Goal: Task Accomplishment & Management: Manage account settings

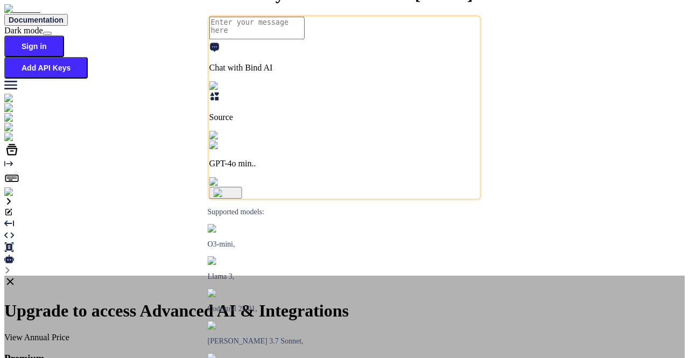
type textarea "x"
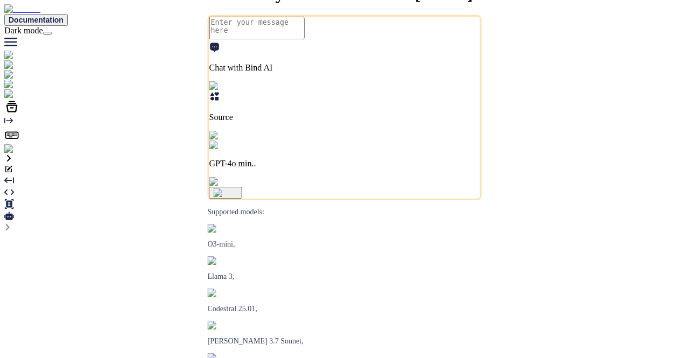
type textarea "x"
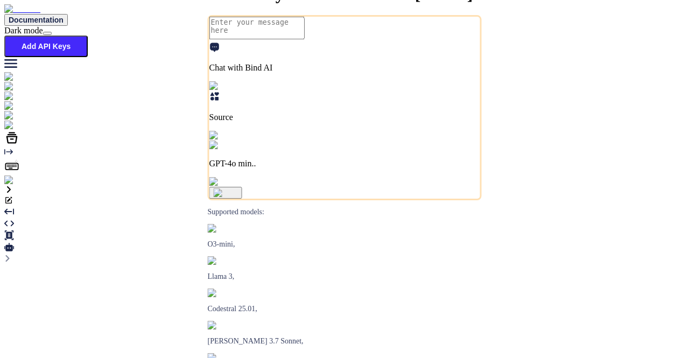
click at [14, 130] on img at bounding box center [39, 126] width 71 height 10
type textarea "x"
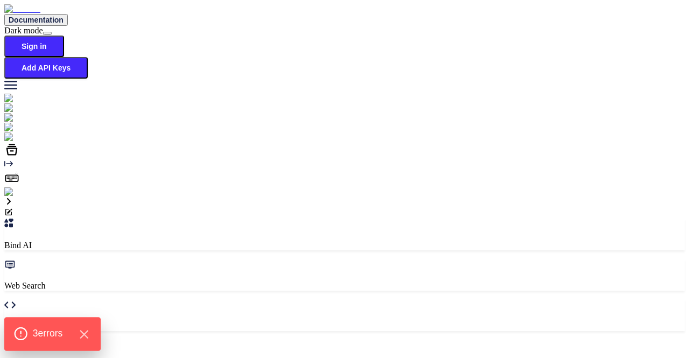
click at [82, 347] on div "3 error s" at bounding box center [52, 333] width 96 height 33
click at [88, 339] on icon "Hide Errors" at bounding box center [84, 334] width 14 height 14
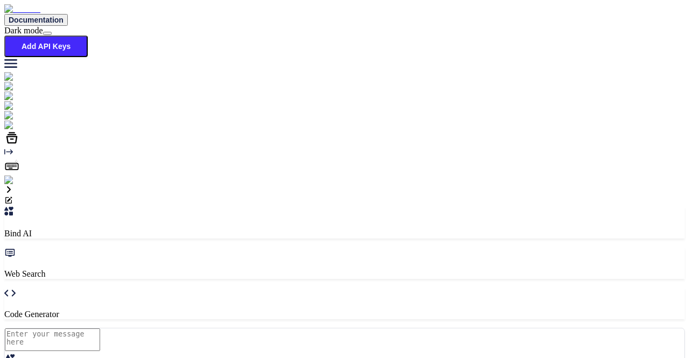
type textarea "x"
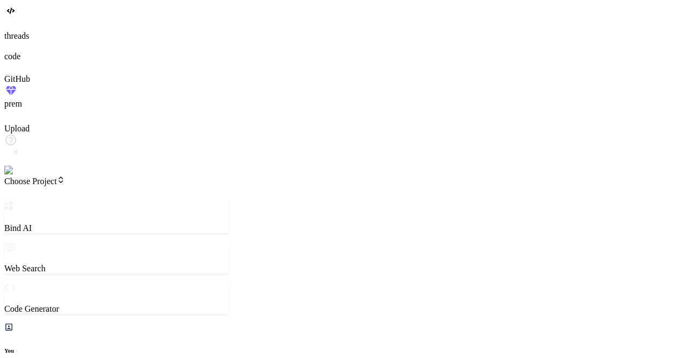
type textarea "x"
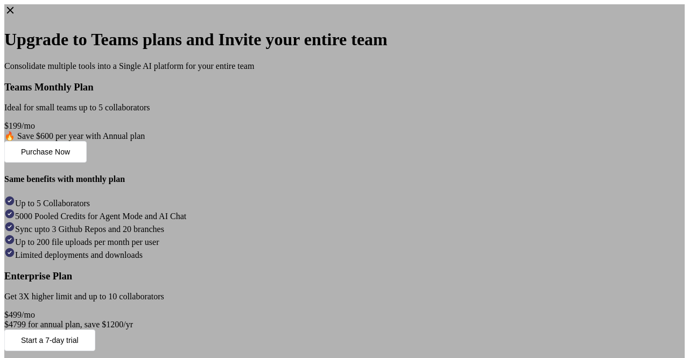
click at [133, 320] on span "save $1200/yr" at bounding box center [109, 324] width 48 height 9
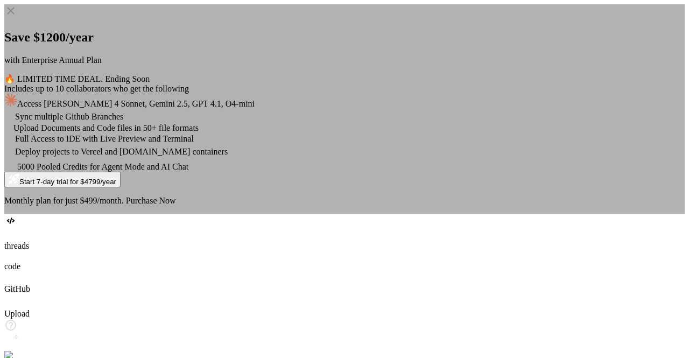
click at [176, 205] on span "Purchase Now" at bounding box center [151, 200] width 50 height 9
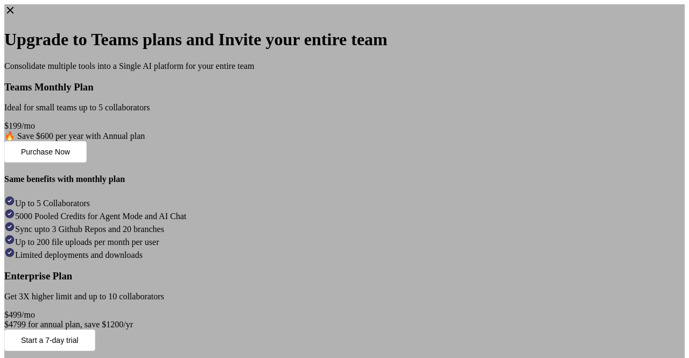
click at [145, 141] on span "with Annual plan" at bounding box center [115, 135] width 59 height 9
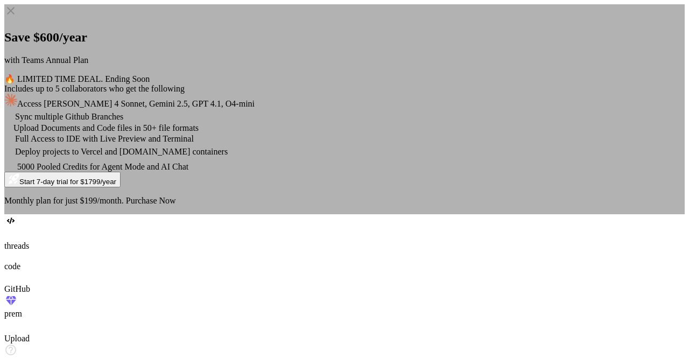
click at [176, 205] on span "Purchase Now" at bounding box center [151, 200] width 50 height 9
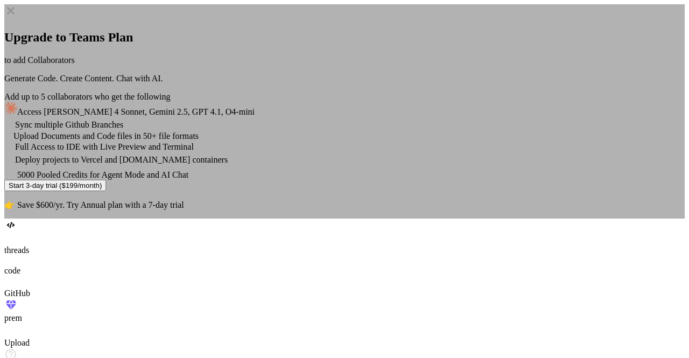
click at [184, 209] on span "Try Annual plan with a 7-day trial" at bounding box center [125, 204] width 117 height 9
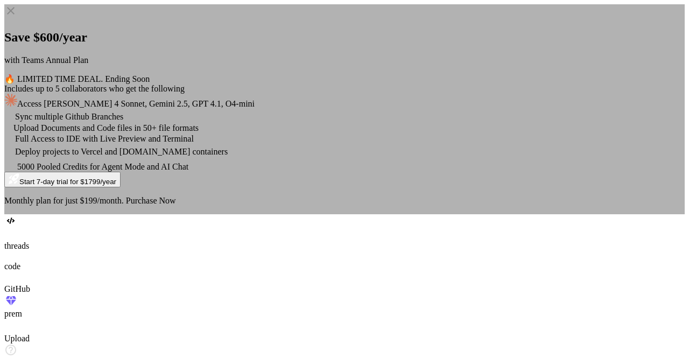
click at [176, 205] on span "Purchase Now" at bounding box center [151, 200] width 50 height 9
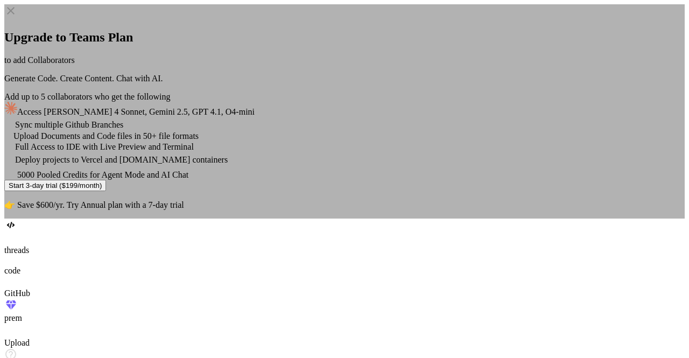
click at [184, 209] on span "Try Annual plan with a 7-day trial" at bounding box center [125, 204] width 117 height 9
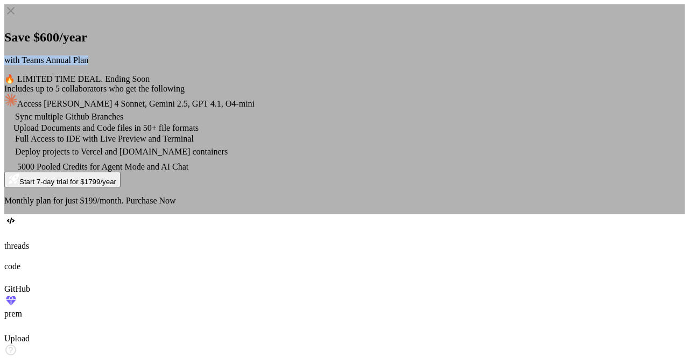
drag, startPoint x: 269, startPoint y: 79, endPoint x: 425, endPoint y: 82, distance: 156.7
click at [425, 82] on div "Save $600/year with Teams Annual Plan 🔥 LIMITED TIME DEAL. Ending Soon" at bounding box center [344, 57] width 681 height 54
copy p "with Teams Annual Plan"
click at [176, 205] on span "Purchase Now" at bounding box center [151, 200] width 50 height 9
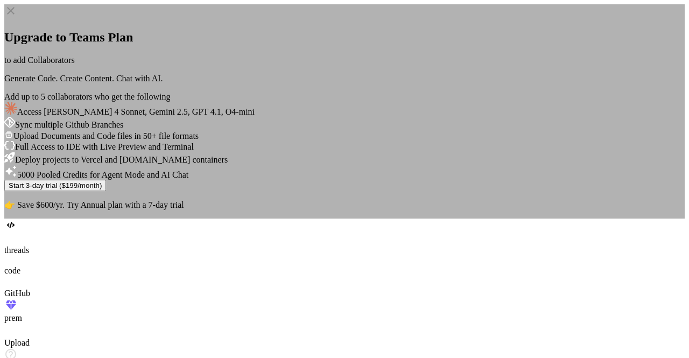
click at [184, 209] on span "Try Annual plan with a 7-day trial" at bounding box center [125, 204] width 117 height 9
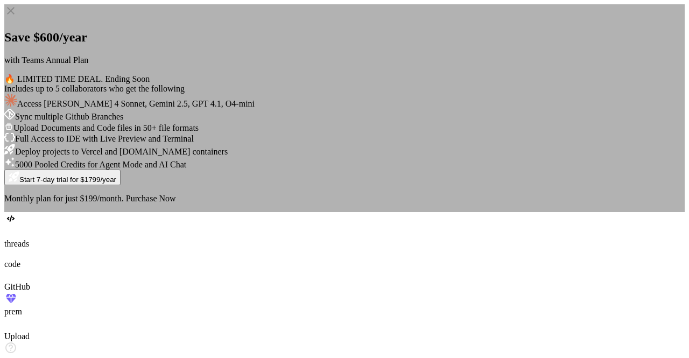
click at [140, 92] on div "Save $600/year with Teams Annual Plan 🔥 LIMITED TIME DEAL. Ending Soon Includes…" at bounding box center [344, 108] width 681 height 208
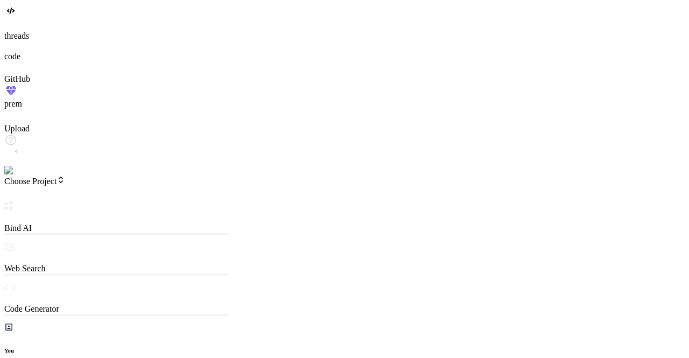
click at [16, 176] on img at bounding box center [21, 171] width 35 height 10
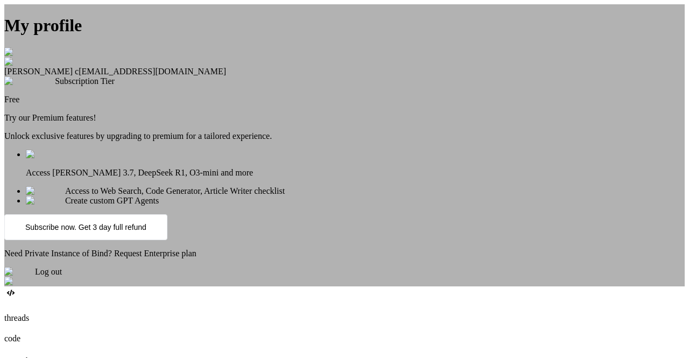
click at [306, 277] on div "Log out" at bounding box center [344, 272] width 681 height 10
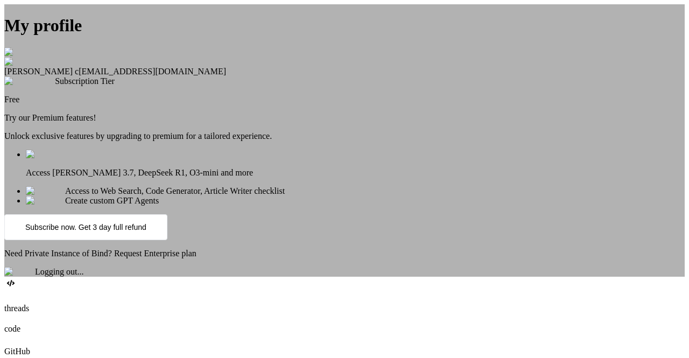
click at [17, 277] on div "My profile saravanan c app16@yopmail.com Subscription Tier Free Try our Premium…" at bounding box center [344, 140] width 681 height 272
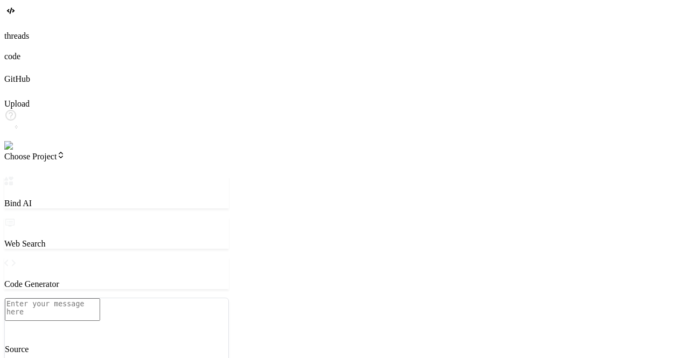
scroll to position [10, 0]
click at [13, 151] on img at bounding box center [19, 146] width 30 height 10
type textarea "x"
click at [16, 151] on img at bounding box center [21, 146] width 35 height 10
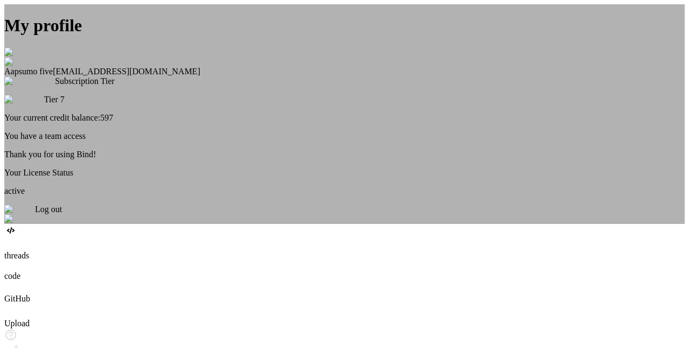
click at [107, 149] on div "My profile Aapsumo five appsumo_5@yopmail.com Subscription Tier Tier 7 Your cur…" at bounding box center [344, 114] width 681 height 220
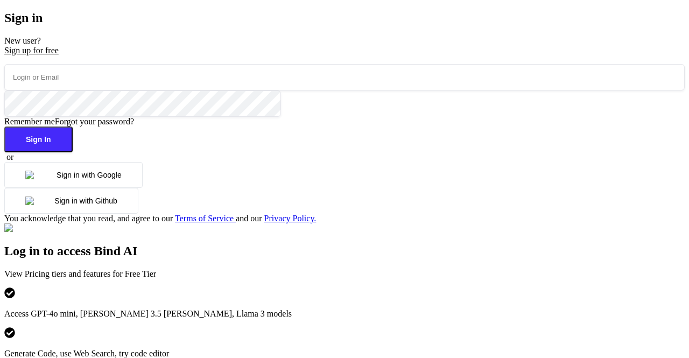
click at [142, 90] on input "email" at bounding box center [344, 77] width 681 height 26
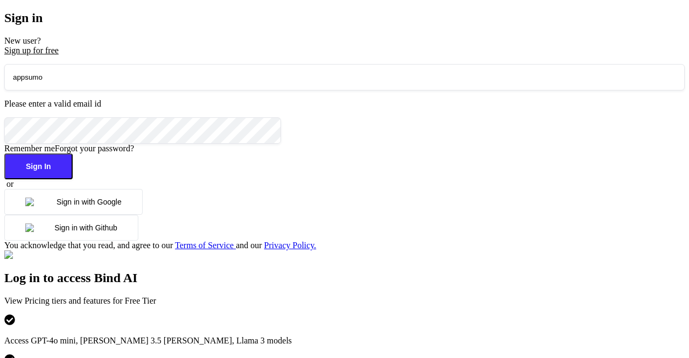
click at [212, 90] on input "appsumo" at bounding box center [344, 77] width 681 height 26
type input "a"
paste input "[EMAIL_ADDRESS][DOMAIN_NAME]"
type input "[EMAIL_ADDRESS][DOMAIN_NAME]"
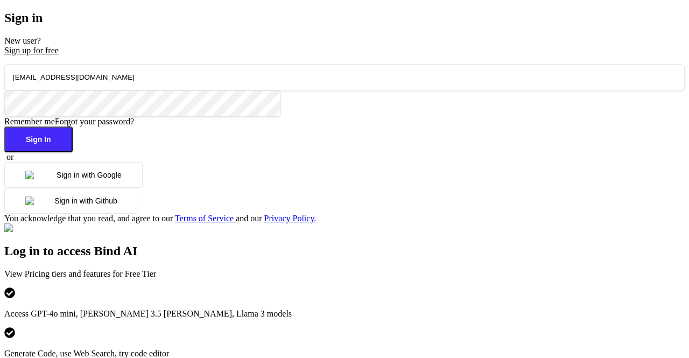
click at [73, 152] on button "Sign In" at bounding box center [38, 140] width 68 height 26
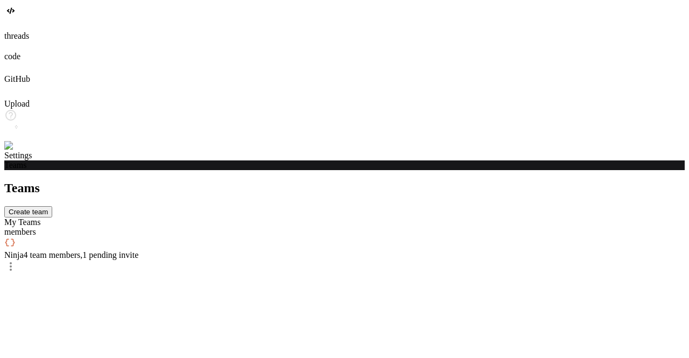
click at [52, 206] on button "Create team" at bounding box center [28, 211] width 48 height 11
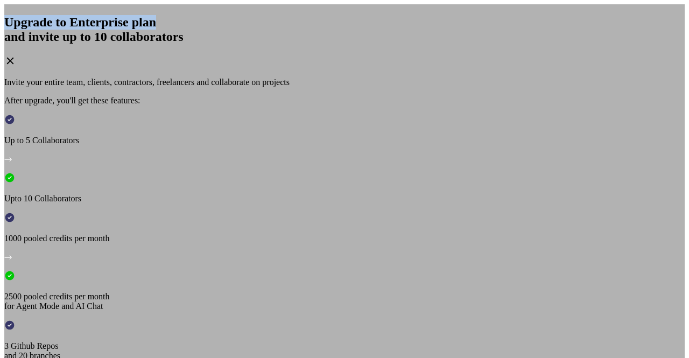
drag, startPoint x: 213, startPoint y: 66, endPoint x: 396, endPoint y: 73, distance: 183.2
click at [396, 69] on div "Upgrade to Enterprise plan and invite up to 10 collaborators" at bounding box center [344, 42] width 681 height 54
copy h2 "Upgrade to Enterprise plan"
click at [23, 330] on div "Upgrade to Enterprise plan and invite up to 10 collaborators Invite your entire…" at bounding box center [344, 192] width 681 height 377
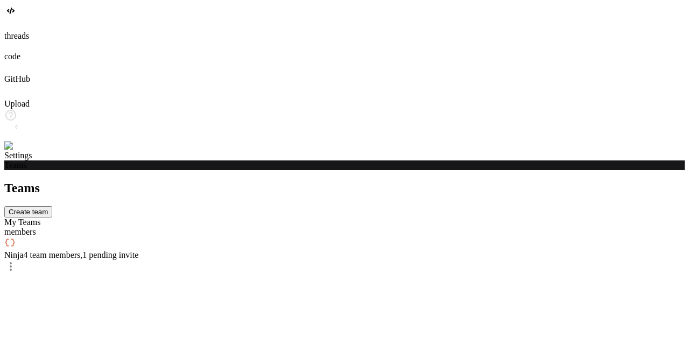
click at [23, 151] on img at bounding box center [21, 146] width 35 height 10
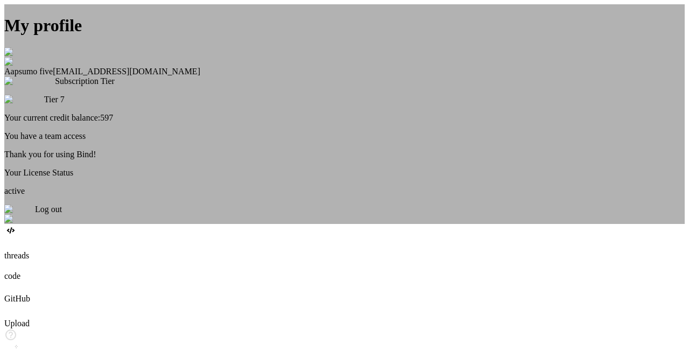
click at [240, 198] on div "My profile Aapsumo five appsumo_5@yopmail.com Subscription Tier Tier 7 Your cur…" at bounding box center [344, 120] width 681 height 208
click at [222, 131] on div "My profile Aapsumo five appsumo_5@yopmail.com Subscription Tier Tier 7 Your cur…" at bounding box center [344, 114] width 681 height 220
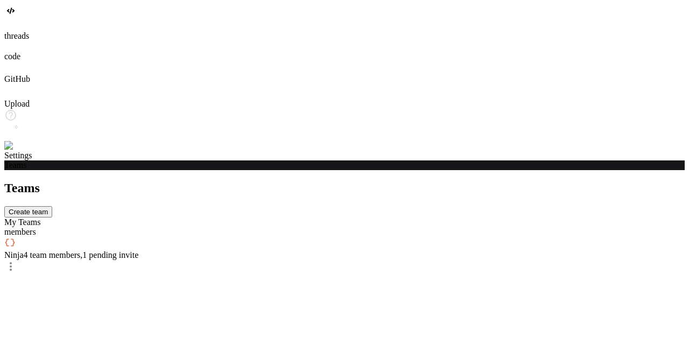
click at [24, 250] on span "Ninja" at bounding box center [13, 254] width 19 height 9
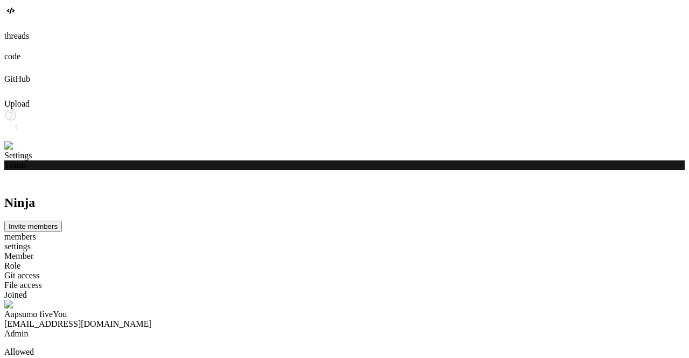
click at [62, 221] on button "Invite members" at bounding box center [33, 226] width 58 height 11
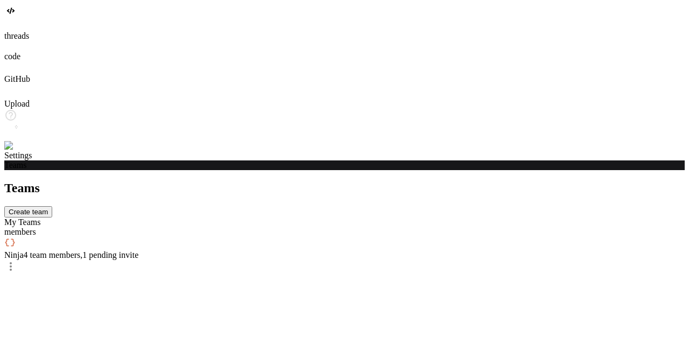
click at [52, 206] on button "Create team" at bounding box center [28, 211] width 48 height 11
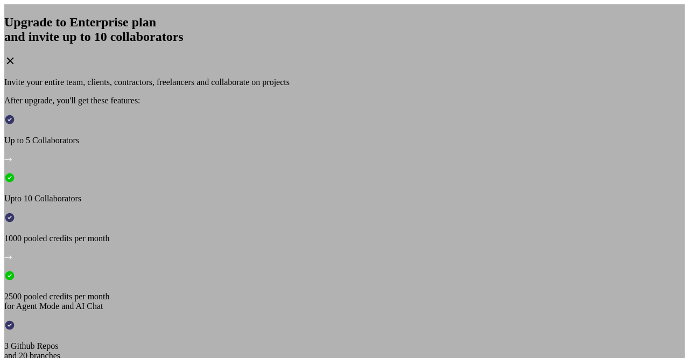
click at [547, 160] on div "Upgrade to Enterprise plan and invite up to 10 collaborators Invite your entire…" at bounding box center [344, 192] width 681 height 377
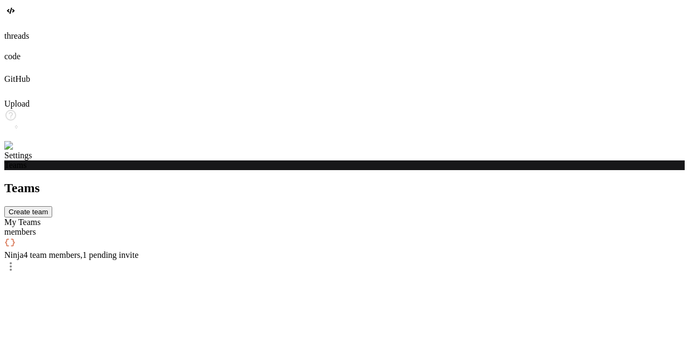
click at [52, 206] on button "Create team" at bounding box center [28, 211] width 48 height 11
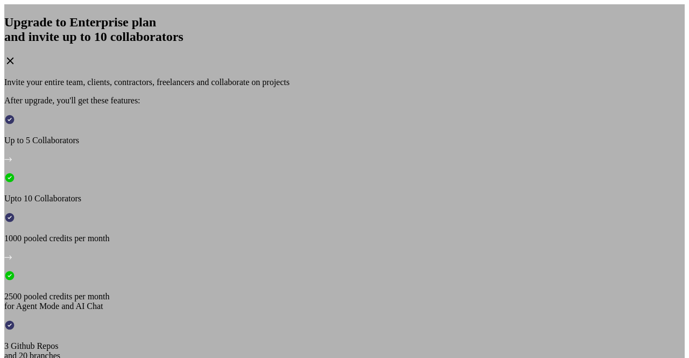
click at [559, 219] on div "Upgrade to Enterprise plan and invite up to 10 collaborators Invite your entire…" at bounding box center [344, 192] width 681 height 377
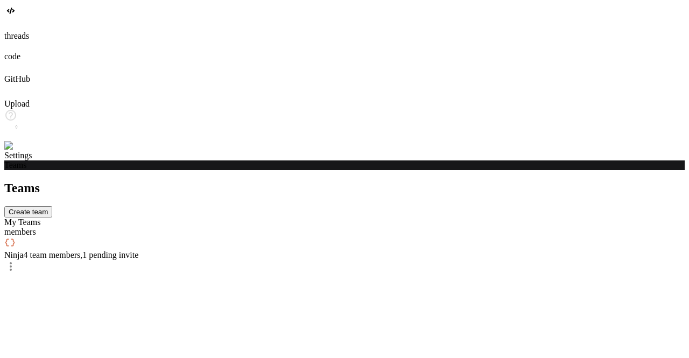
click at [366, 237] on div "Ninja 4 team members , 1 pending invite" at bounding box center [344, 248] width 681 height 23
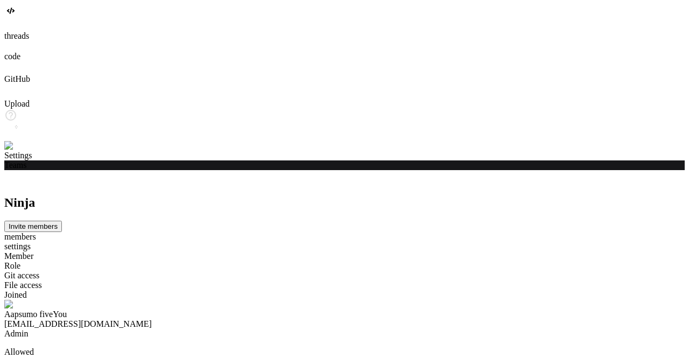
click at [62, 221] on button "Invite members" at bounding box center [33, 226] width 58 height 11
type input "s@[DOMAIN_NAME]"
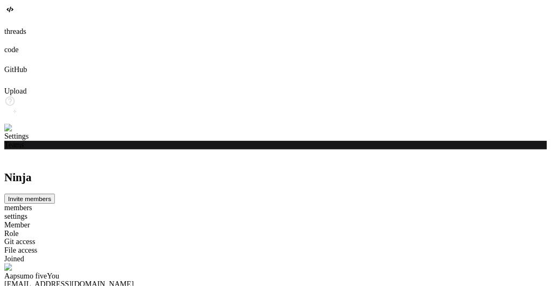
scroll to position [20, 0]
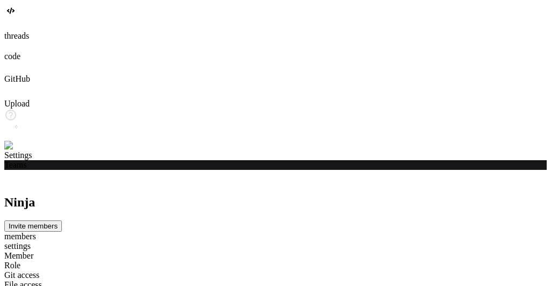
scroll to position [59, 0]
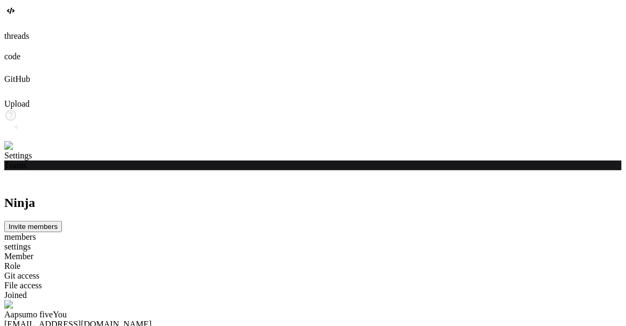
scroll to position [15, 0]
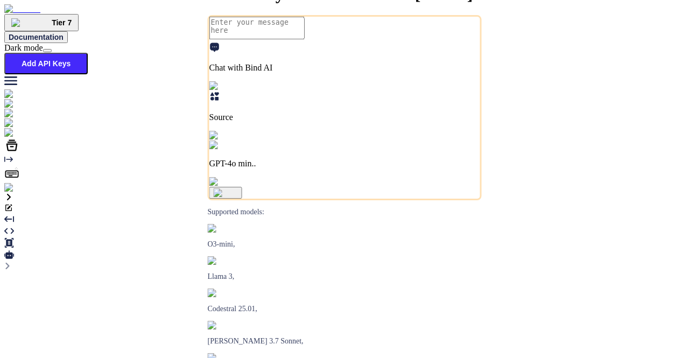
type textarea "x"
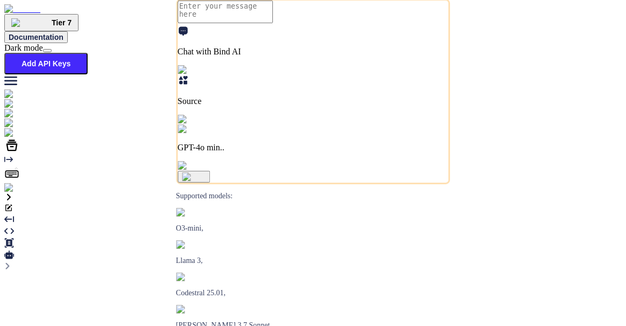
click at [19, 138] on img at bounding box center [39, 133] width 71 height 10
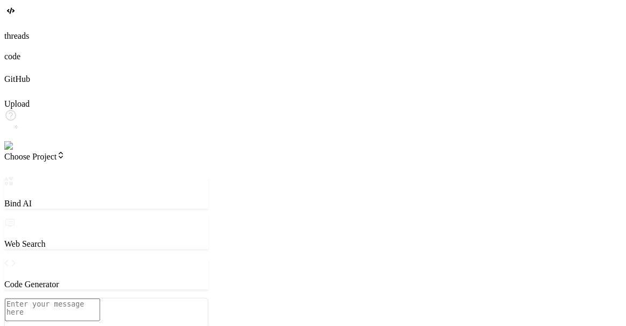
click at [65, 152] on span "Choose Project" at bounding box center [34, 156] width 61 height 9
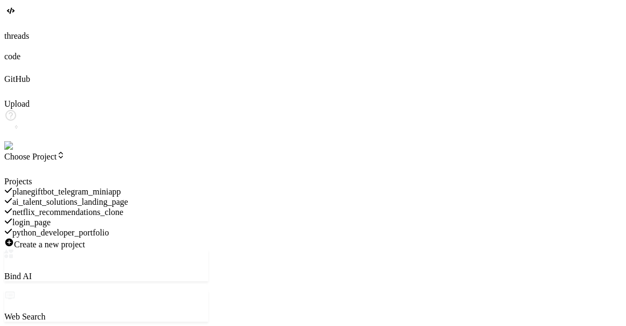
click at [208, 177] on div at bounding box center [106, 177] width 204 height 0
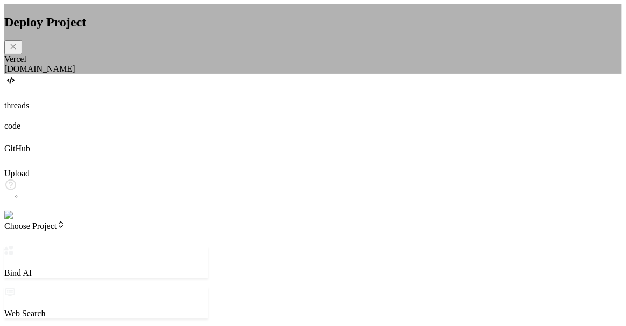
click at [178, 64] on div "Vercel" at bounding box center [313, 59] width 618 height 10
click at [213, 74] on div "Fly.io" at bounding box center [313, 69] width 618 height 10
click at [186, 64] on div "Vercel" at bounding box center [313, 59] width 618 height 10
click at [212, 74] on div "Fly.io" at bounding box center [313, 69] width 618 height 10
click at [179, 64] on div "Vercel" at bounding box center [313, 59] width 618 height 10
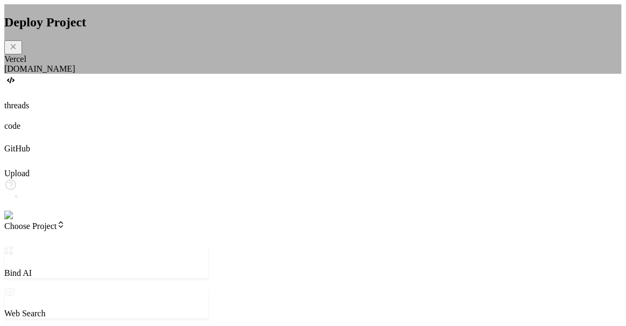
click at [208, 74] on div "Fly.io" at bounding box center [313, 69] width 618 height 10
click at [169, 64] on div "Vercel" at bounding box center [313, 59] width 618 height 10
click at [215, 74] on div "Fly.io" at bounding box center [313, 69] width 618 height 10
click at [170, 64] on div "Vercel" at bounding box center [313, 59] width 618 height 10
click at [212, 74] on div "Fly.io" at bounding box center [313, 69] width 618 height 10
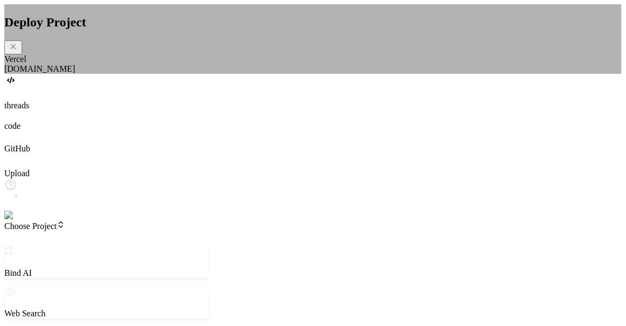
click at [173, 64] on div "Vercel" at bounding box center [313, 59] width 618 height 10
click at [216, 74] on div "Fly.io" at bounding box center [313, 69] width 618 height 10
click at [176, 64] on div "Vercel" at bounding box center [313, 59] width 618 height 10
click at [209, 74] on div "Fly.io" at bounding box center [313, 69] width 618 height 10
click at [176, 64] on div "Vercel" at bounding box center [313, 59] width 618 height 10
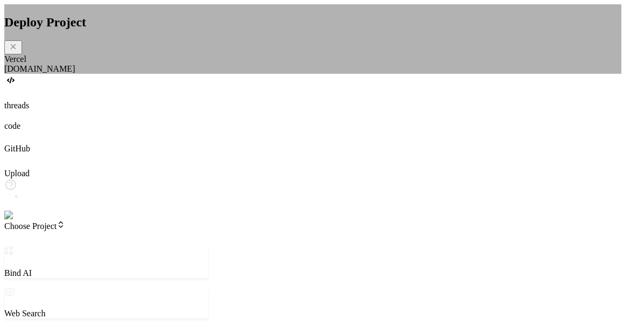
click at [185, 64] on div "Vercel" at bounding box center [313, 59] width 618 height 10
click at [215, 74] on div "Fly.io" at bounding box center [313, 69] width 618 height 10
click at [177, 64] on div "Vercel" at bounding box center [313, 59] width 618 height 10
click at [207, 74] on div "Fly.io" at bounding box center [313, 69] width 618 height 10
click at [174, 64] on div "Vercel" at bounding box center [313, 59] width 618 height 10
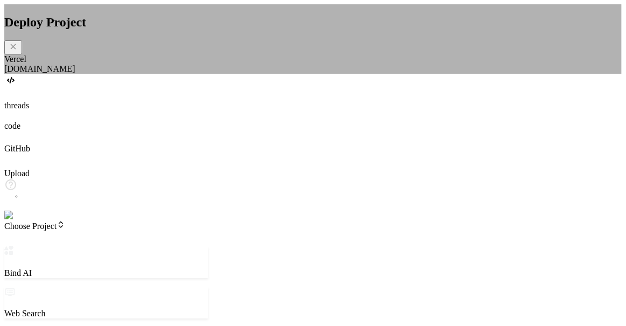
click at [209, 74] on div "Fly.io" at bounding box center [313, 69] width 618 height 10
click at [166, 64] on div "Vercel" at bounding box center [313, 59] width 618 height 10
click at [196, 74] on div "Fly.io" at bounding box center [313, 69] width 618 height 10
click at [180, 64] on div "Vercel" at bounding box center [313, 59] width 618 height 10
click at [204, 74] on div "Fly.io" at bounding box center [313, 69] width 618 height 10
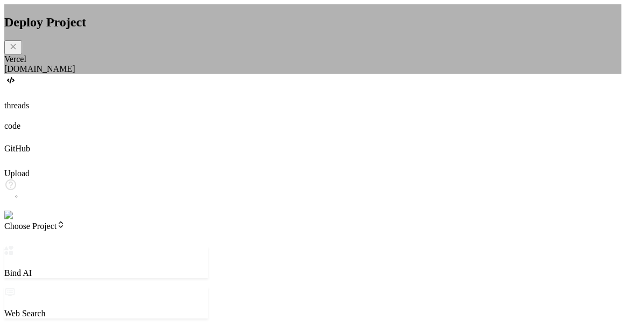
click at [179, 64] on div "Vercel" at bounding box center [313, 59] width 618 height 10
click at [217, 74] on div "Fly.io" at bounding box center [313, 69] width 618 height 10
click at [162, 64] on div "Vercel" at bounding box center [313, 59] width 618 height 10
click at [208, 74] on div "Fly.io" at bounding box center [313, 69] width 618 height 10
click at [170, 64] on div "Vercel" at bounding box center [313, 59] width 618 height 10
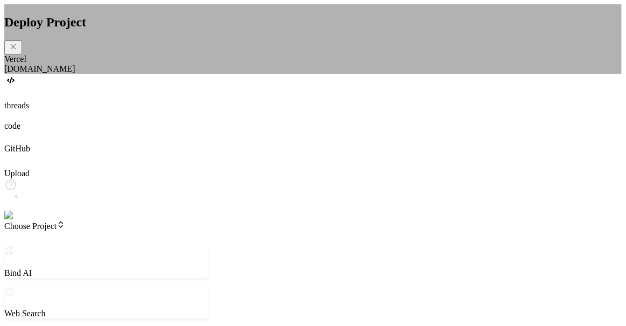
type textarea "x"
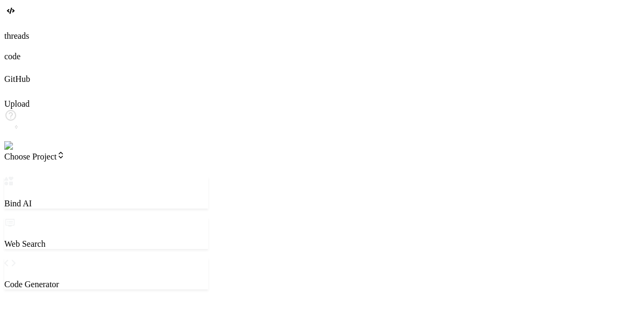
type textarea "x"
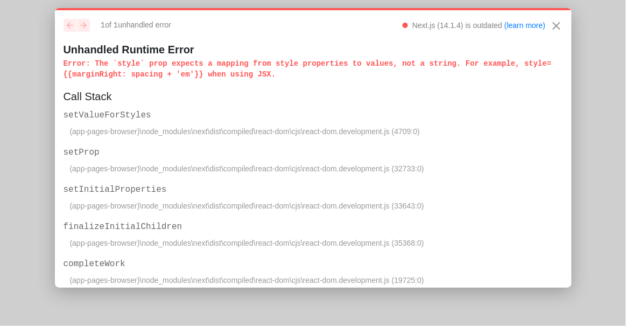
click at [494, 66] on p "Error : The `style` prop expects a mapping from style properties to values, not…" at bounding box center [314, 69] width 500 height 22
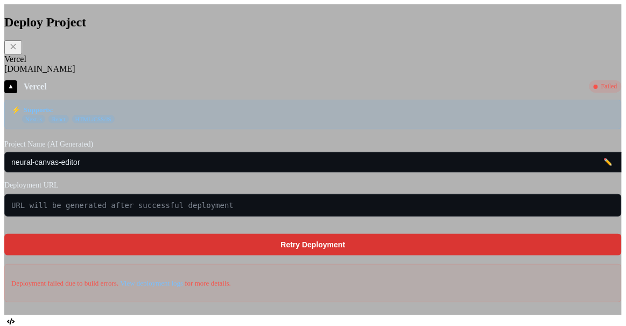
click at [186, 73] on div "[DOMAIN_NAME]" at bounding box center [313, 69] width 618 height 10
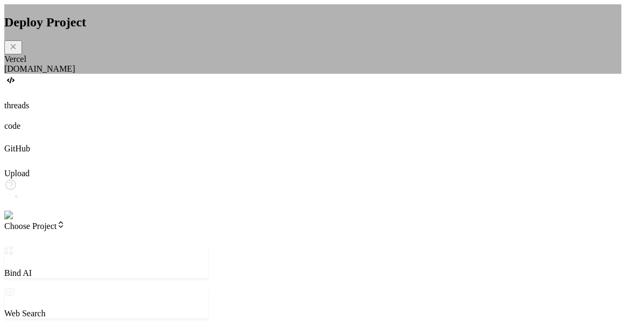
click at [182, 74] on div "[DOMAIN_NAME]" at bounding box center [313, 69] width 618 height 10
click at [172, 64] on div "Vercel" at bounding box center [313, 59] width 618 height 10
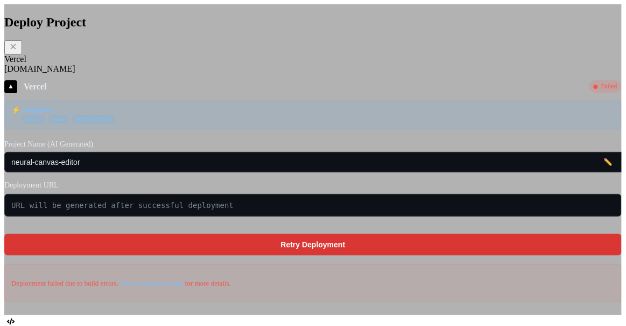
click at [193, 71] on div "Fly.io" at bounding box center [313, 69] width 618 height 10
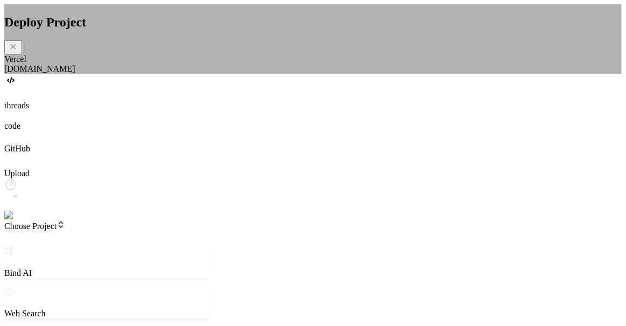
click at [176, 64] on div "Vercel" at bounding box center [313, 59] width 618 height 10
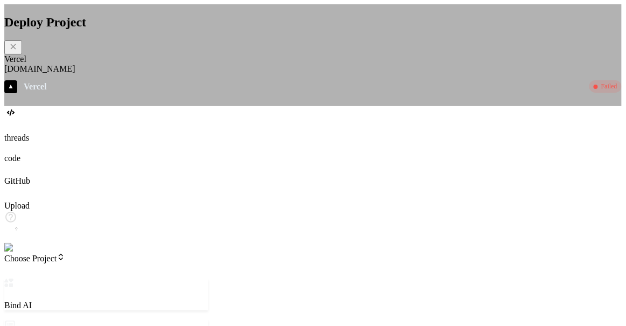
type textarea "x"
click at [188, 74] on div "Fly.io" at bounding box center [313, 69] width 618 height 10
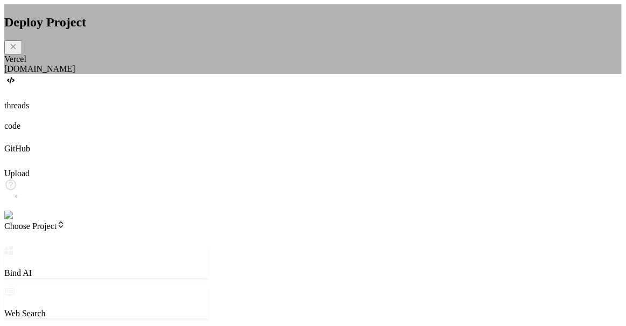
click at [170, 64] on div "Vercel" at bounding box center [313, 59] width 618 height 10
